Goal: Navigation & Orientation: Understand site structure

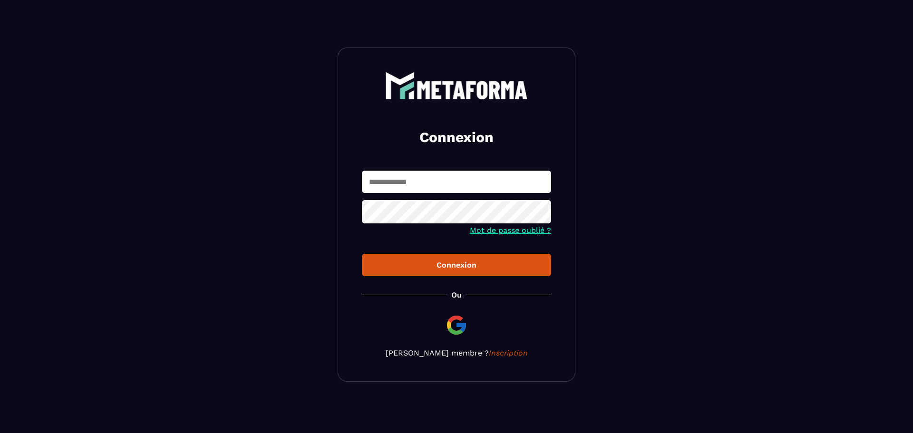
type input "**********"
click at [440, 261] on div "Connexion" at bounding box center [457, 265] width 174 height 9
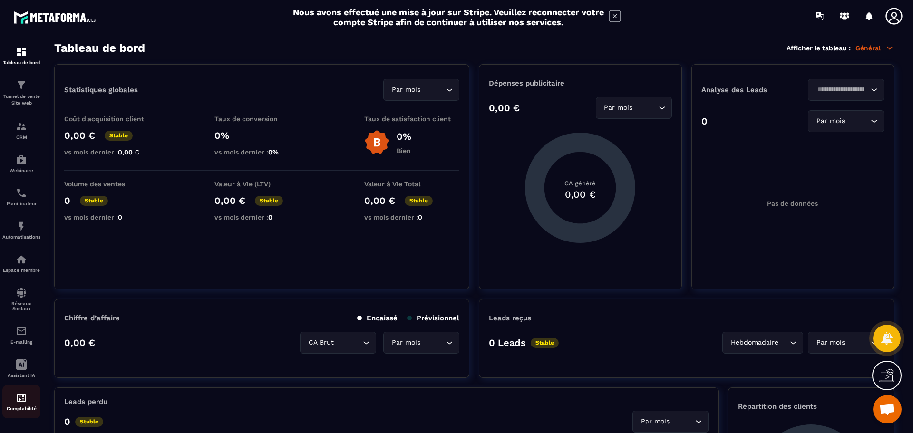
click at [27, 391] on link "Comptabilité" at bounding box center [21, 401] width 38 height 33
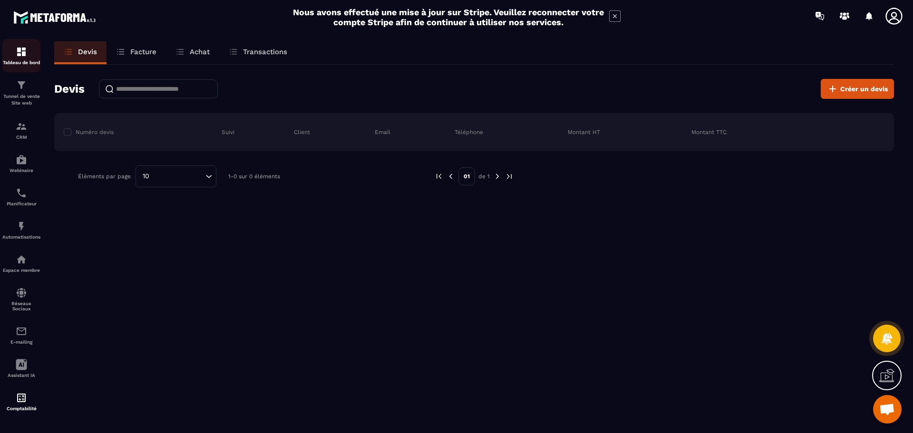
click at [21, 57] on img at bounding box center [21, 51] width 11 height 11
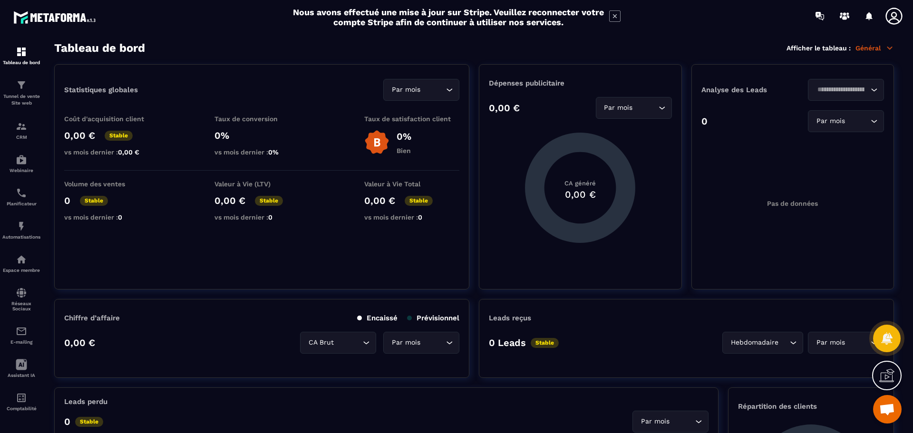
click at [891, 20] on icon at bounding box center [894, 16] width 17 height 17
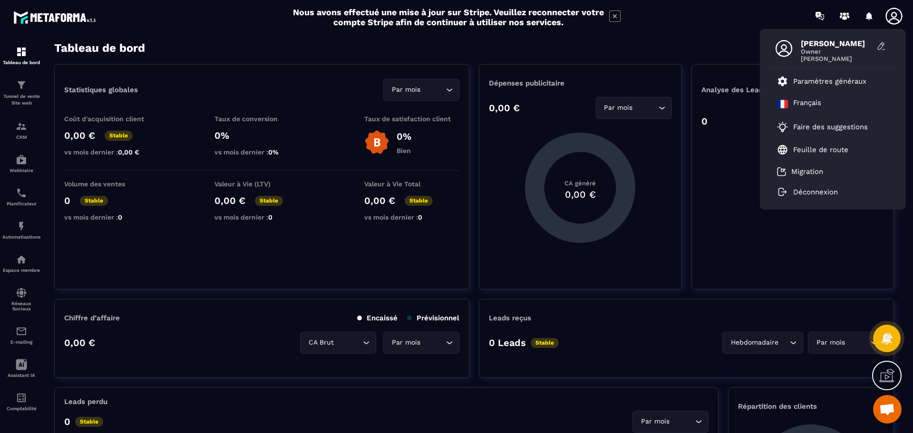
click at [403, 42] on div "Tableau de bord Afficher le tableau : Général" at bounding box center [474, 47] width 840 height 13
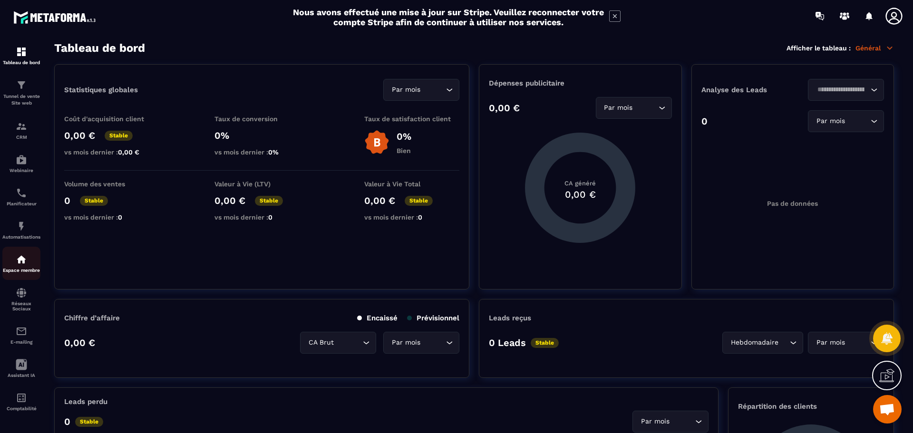
click at [17, 270] on p "Espace membre" at bounding box center [21, 270] width 38 height 5
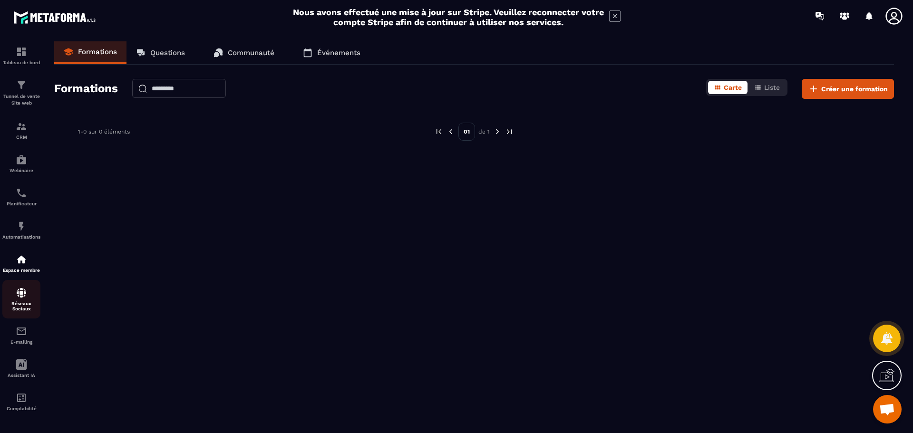
click at [14, 310] on p "Réseaux Sociaux" at bounding box center [21, 306] width 38 height 10
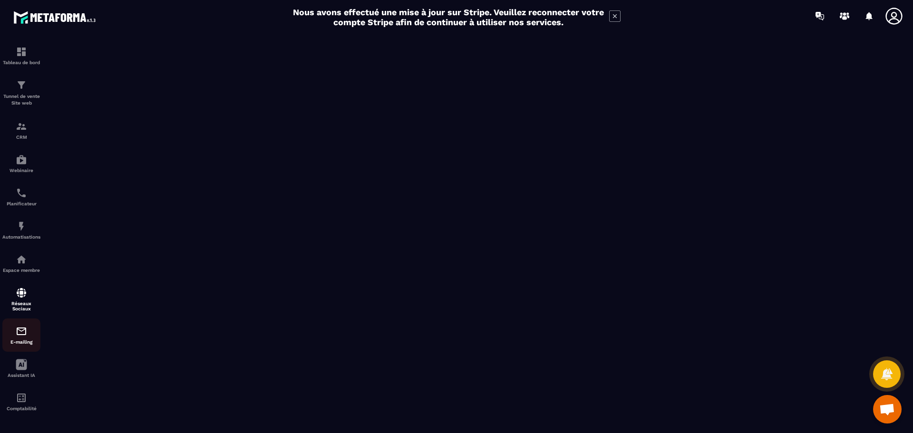
click at [20, 326] on img at bounding box center [21, 331] width 11 height 11
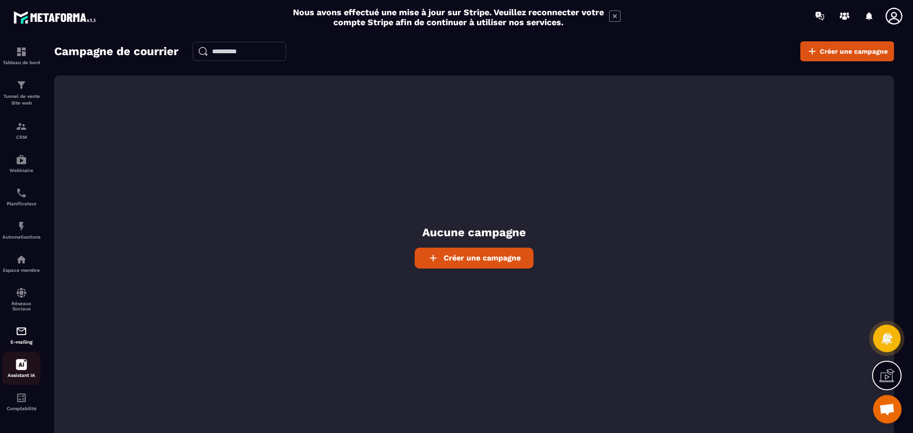
click at [24, 366] on icon at bounding box center [21, 364] width 11 height 11
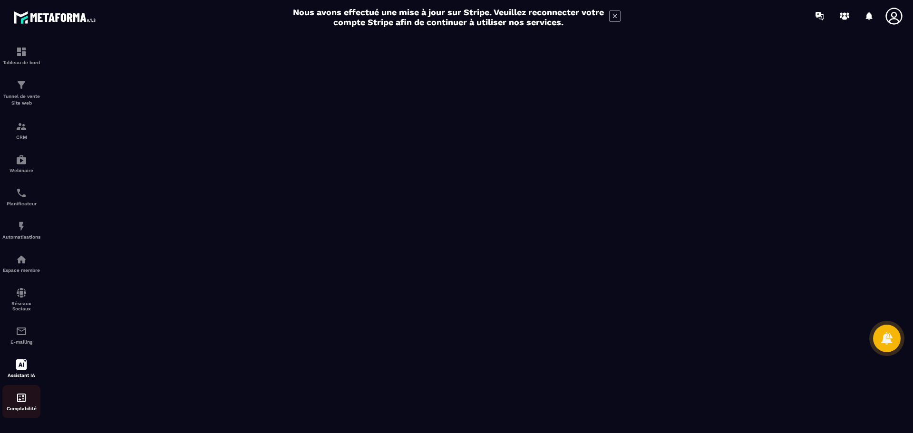
click at [23, 401] on img at bounding box center [21, 397] width 11 height 11
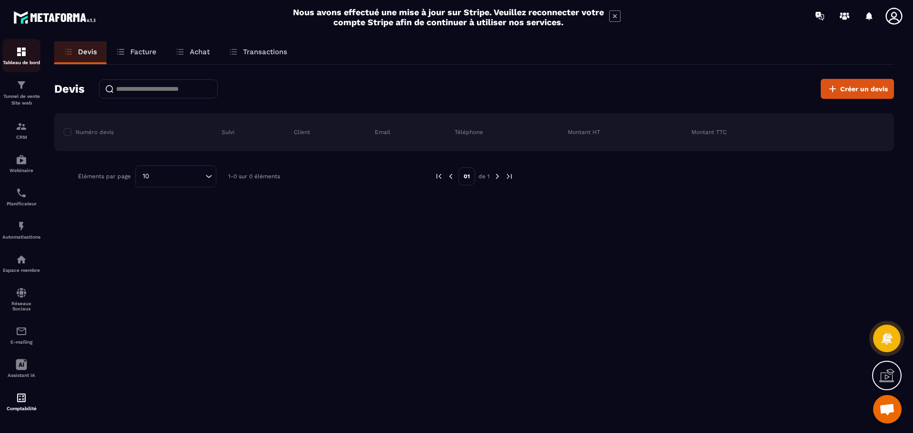
click at [24, 63] on p "Tableau de bord" at bounding box center [21, 62] width 38 height 5
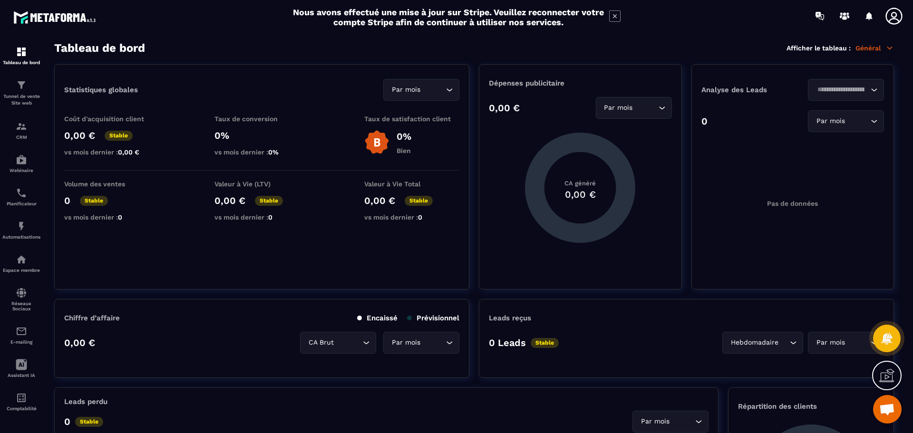
click at [875, 49] on p "Général" at bounding box center [875, 48] width 39 height 9
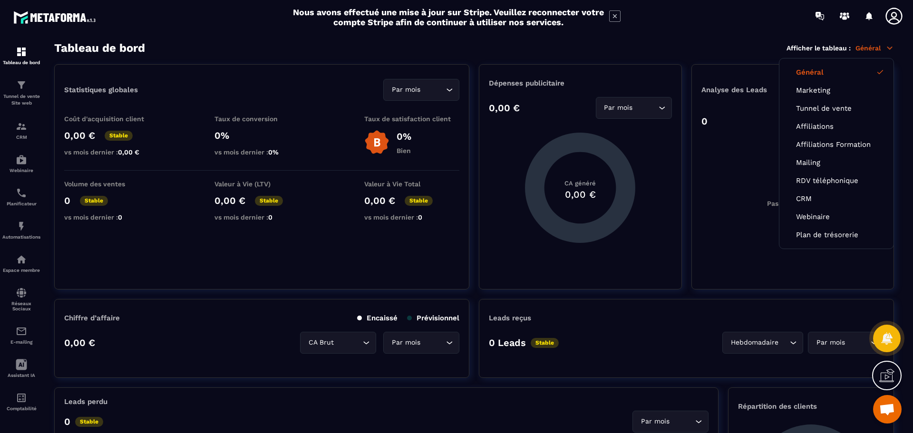
click at [875, 49] on p "Général" at bounding box center [875, 48] width 39 height 9
click at [615, 16] on icon at bounding box center [614, 15] width 11 height 11
